Goal: Download file/media

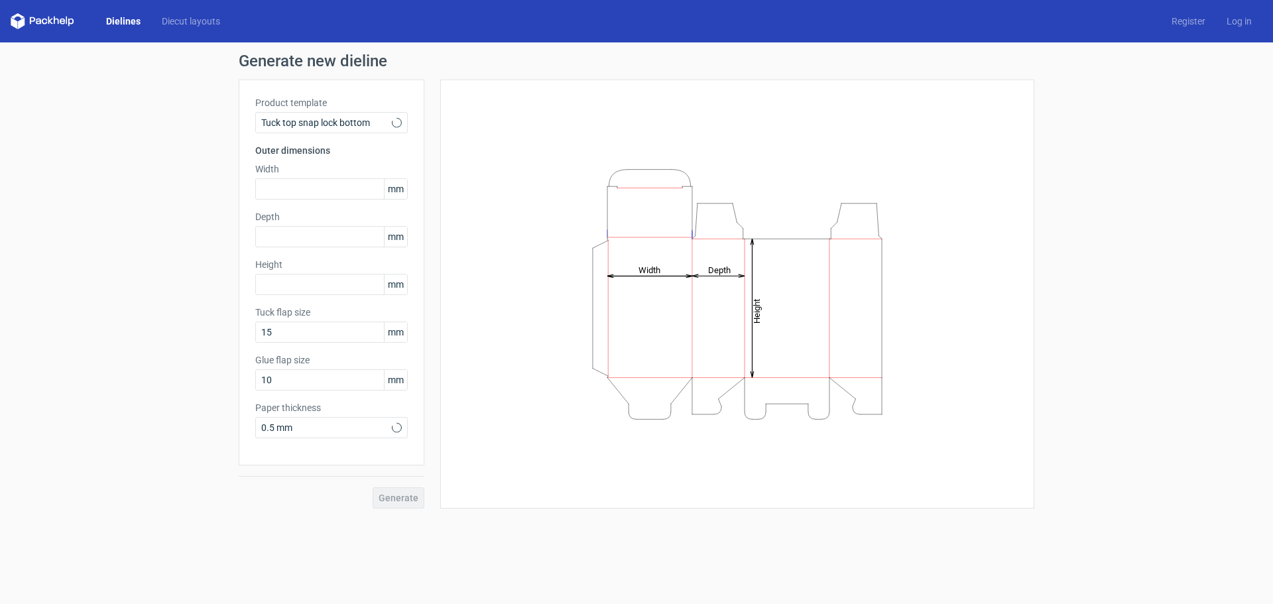
type input "15"
type input "10"
click at [308, 184] on input "text" at bounding box center [331, 188] width 152 height 21
type input "141"
type input "75"
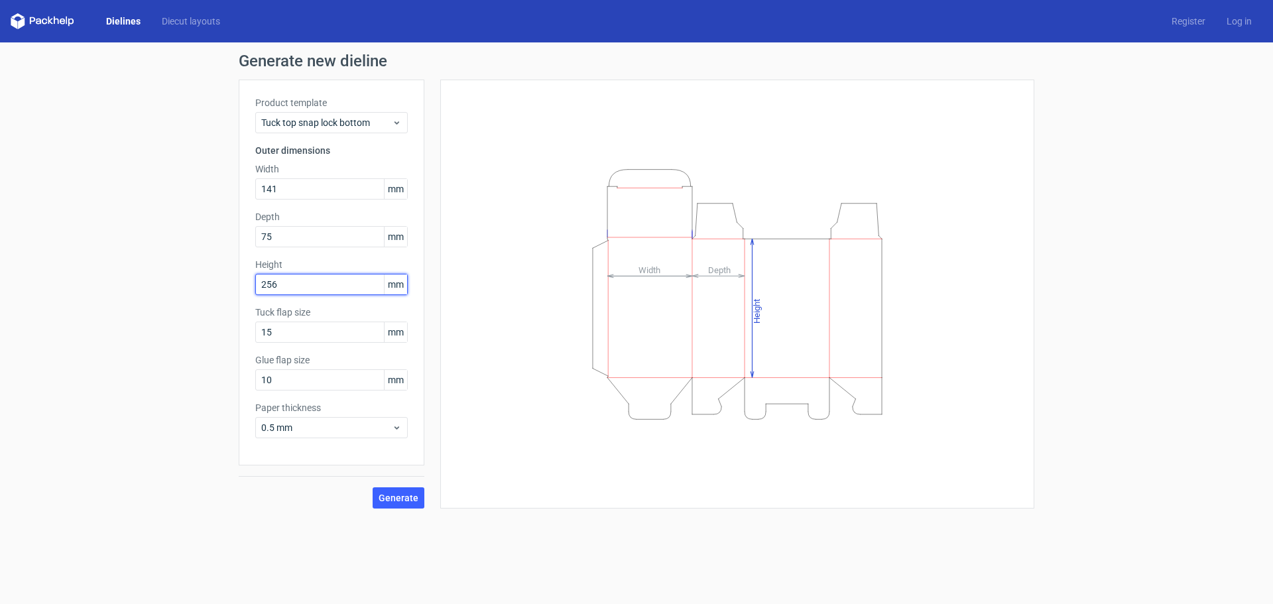
type input "256"
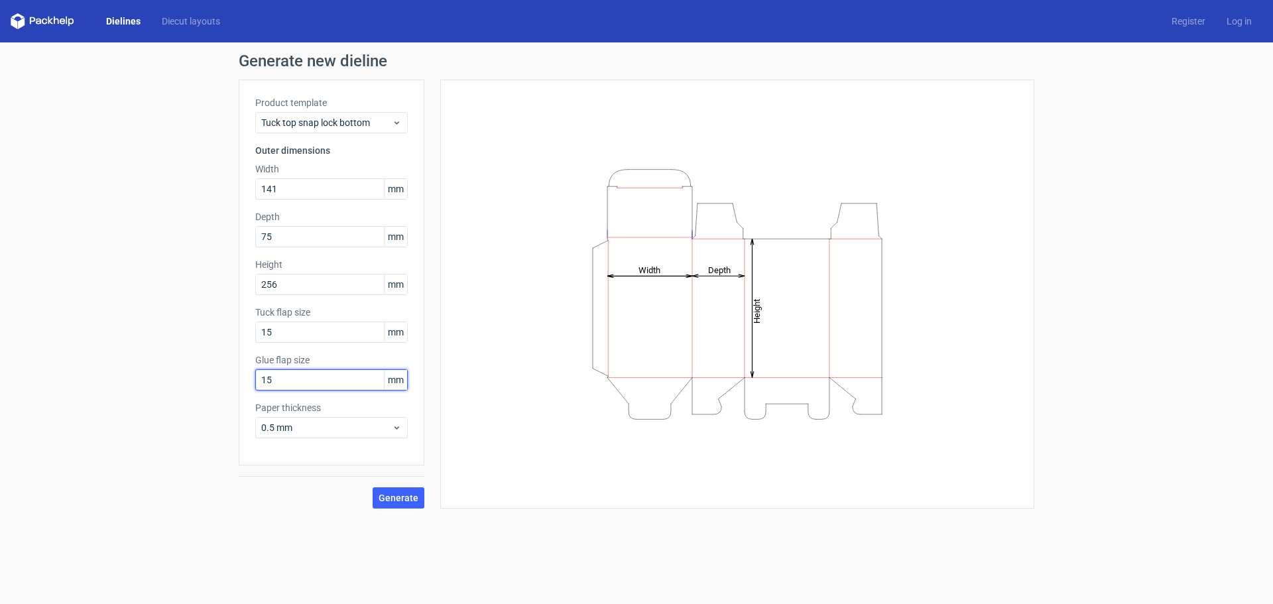
type input "15"
click at [405, 503] on button "Generate" at bounding box center [399, 497] width 52 height 21
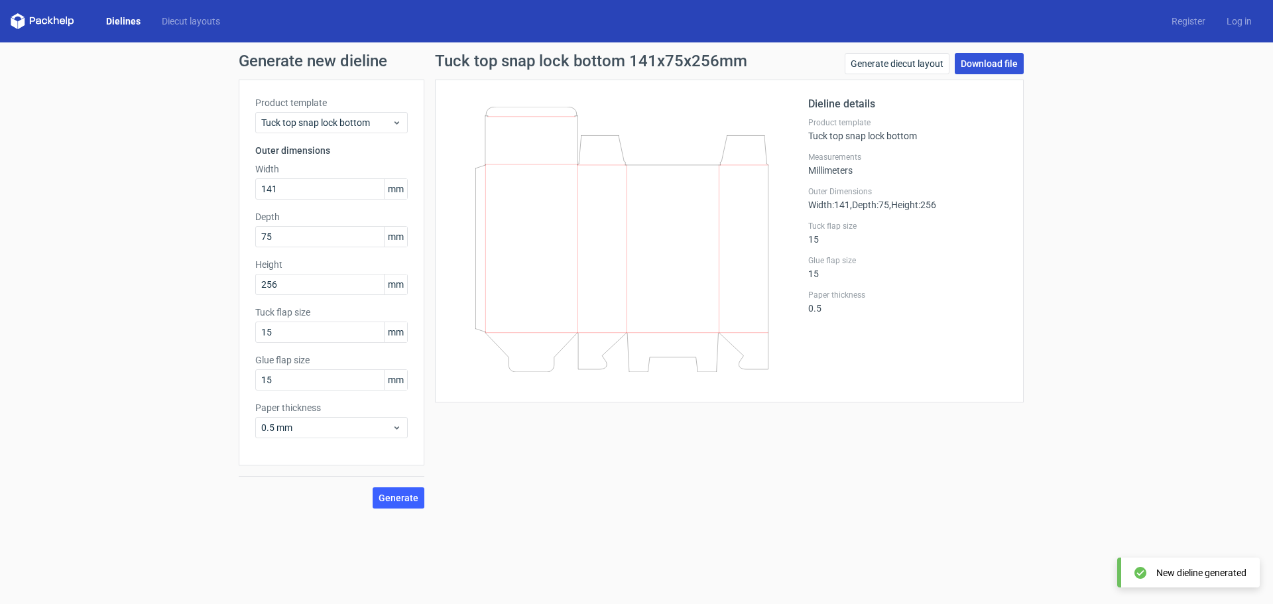
click at [989, 61] on link "Download file" at bounding box center [988, 63] width 69 height 21
